Goal: Task Accomplishment & Management: Use online tool/utility

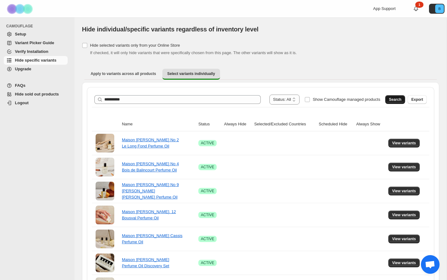
click at [389, 99] on span "Search" at bounding box center [395, 99] width 12 height 5
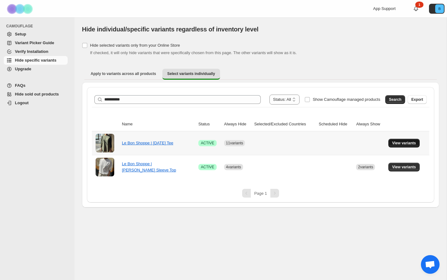
click at [405, 144] on span "View variants" at bounding box center [404, 142] width 24 height 5
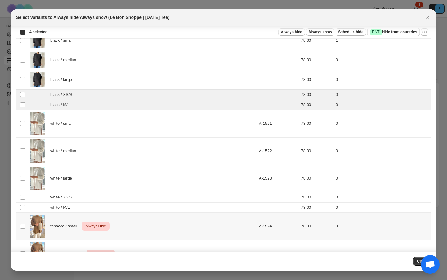
scroll to position [108, 0]
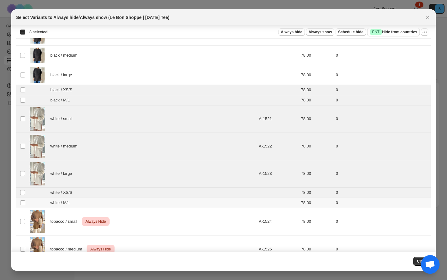
click at [22, 199] on td "Select product variant" at bounding box center [22, 202] width 12 height 10
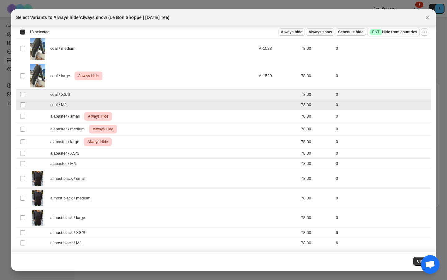
scroll to position [412, 0]
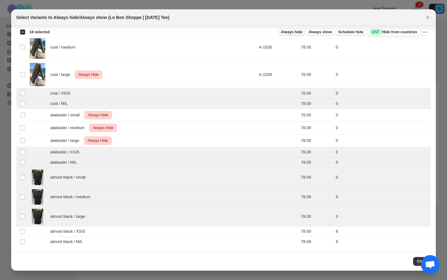
click at [295, 31] on span "Always hide" at bounding box center [291, 32] width 21 height 5
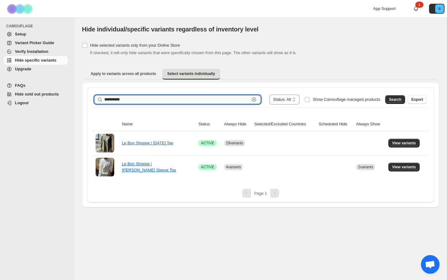
click at [162, 99] on input "**********" at bounding box center [176, 99] width 145 height 9
click at [386, 97] on button "Search" at bounding box center [396, 99] width 20 height 9
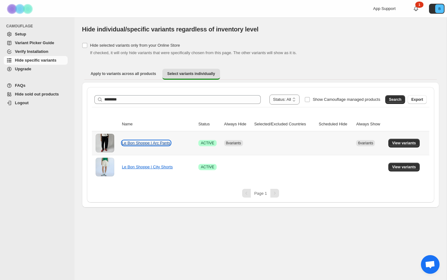
click at [146, 142] on link "Le Bon Shoppe | Arc Pants" at bounding box center [146, 142] width 48 height 5
click at [402, 141] on span "View variants" at bounding box center [404, 142] width 24 height 5
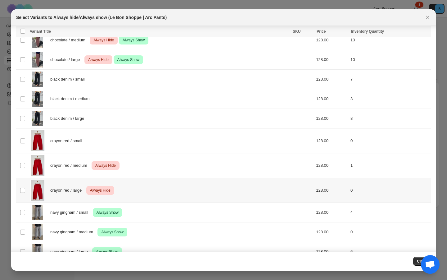
scroll to position [713, 0]
click at [26, 164] on td "Select product variant" at bounding box center [22, 165] width 12 height 25
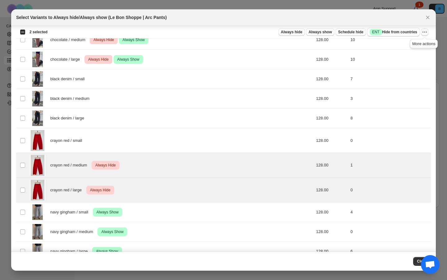
click at [424, 33] on icon "More actions" at bounding box center [425, 32] width 6 height 6
click at [396, 47] on span "Undo always hide" at bounding box center [402, 44] width 45 height 6
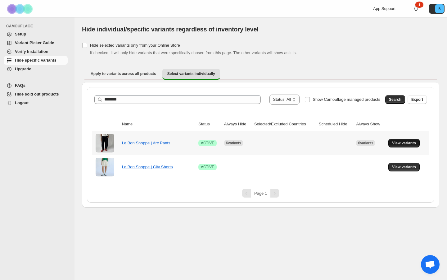
click at [397, 141] on span "View variants" at bounding box center [404, 142] width 24 height 5
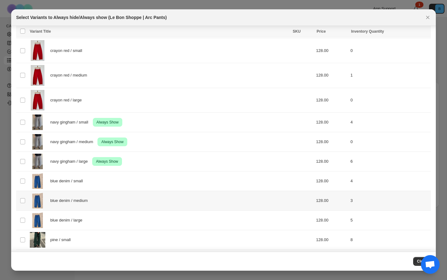
scroll to position [805, 0]
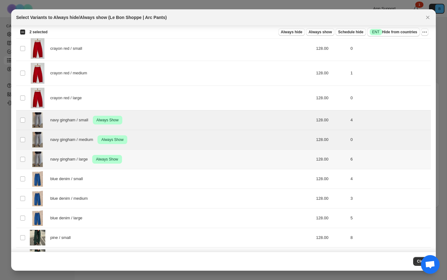
click at [22, 151] on td "Select product variant" at bounding box center [22, 159] width 12 height 20
click at [390, 29] on span "Success ENT Hide from countries" at bounding box center [394, 32] width 48 height 6
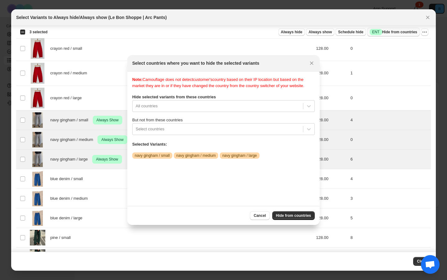
click at [393, 29] on span "Success ENT Hide from countries" at bounding box center [394, 32] width 48 height 6
click at [311, 63] on icon "Close" at bounding box center [312, 63] width 6 height 6
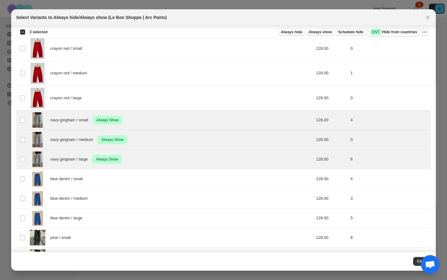
click at [423, 30] on icon "More actions" at bounding box center [425, 32] width 6 height 6
click at [405, 55] on span "Undo always show" at bounding box center [397, 55] width 34 height 5
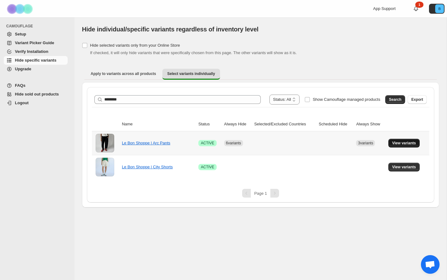
click at [403, 144] on span "View variants" at bounding box center [404, 142] width 24 height 5
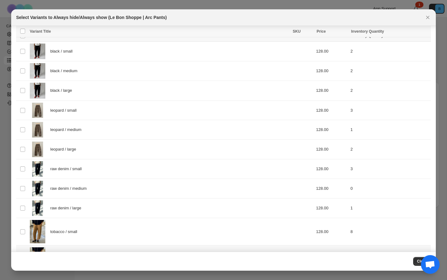
scroll to position [0, 0]
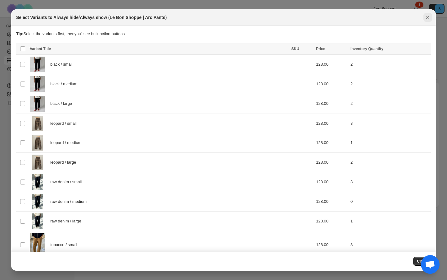
click at [427, 19] on icon "Close" at bounding box center [428, 17] width 6 height 6
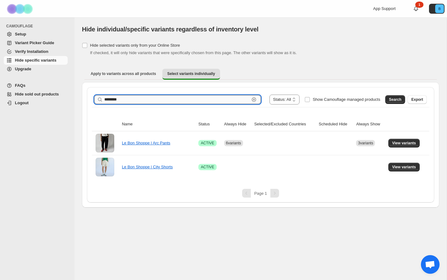
click at [191, 98] on input "********" at bounding box center [176, 99] width 145 height 9
type input "*********"
click at [387, 99] on button "Search" at bounding box center [396, 99] width 20 height 9
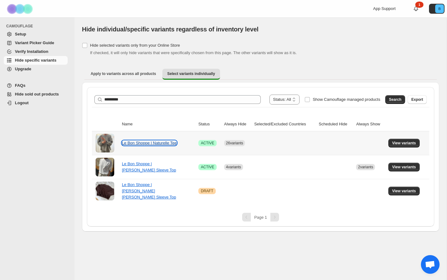
click at [147, 144] on link "Le Bon Shoppe | Naturelle Tee" at bounding box center [149, 142] width 55 height 5
click at [392, 145] on button "View variants" at bounding box center [404, 143] width 31 height 9
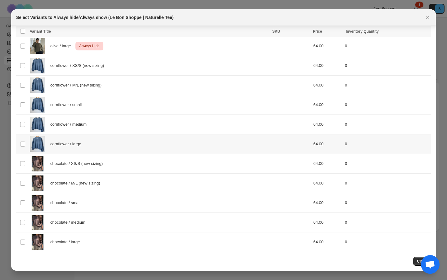
scroll to position [786, 0]
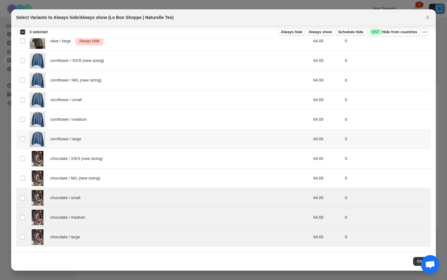
click at [26, 140] on td "Select product variant" at bounding box center [22, 139] width 12 height 20
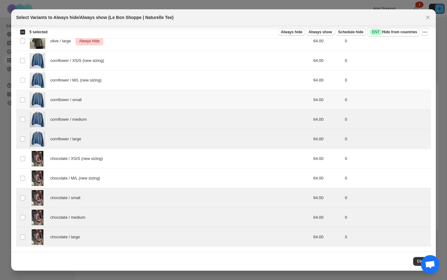
click at [24, 95] on td "Select product variant" at bounding box center [22, 100] width 12 height 20
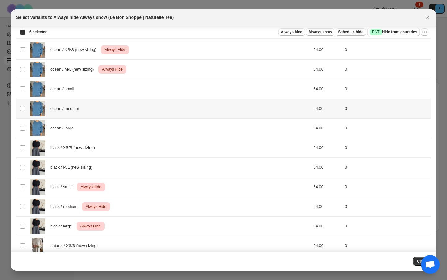
scroll to position [306, 0]
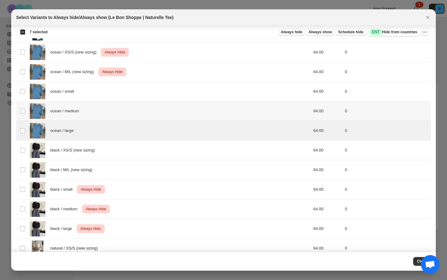
click at [23, 113] on td "Select product variant" at bounding box center [22, 111] width 12 height 20
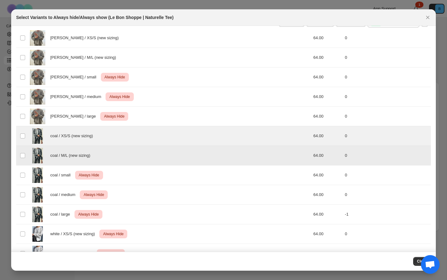
scroll to position [0, 0]
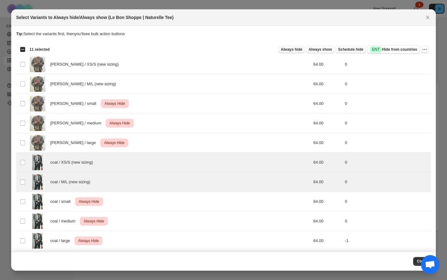
click at [295, 47] on span "Always hide" at bounding box center [291, 49] width 21 height 5
